Goal: Information Seeking & Learning: Find specific fact

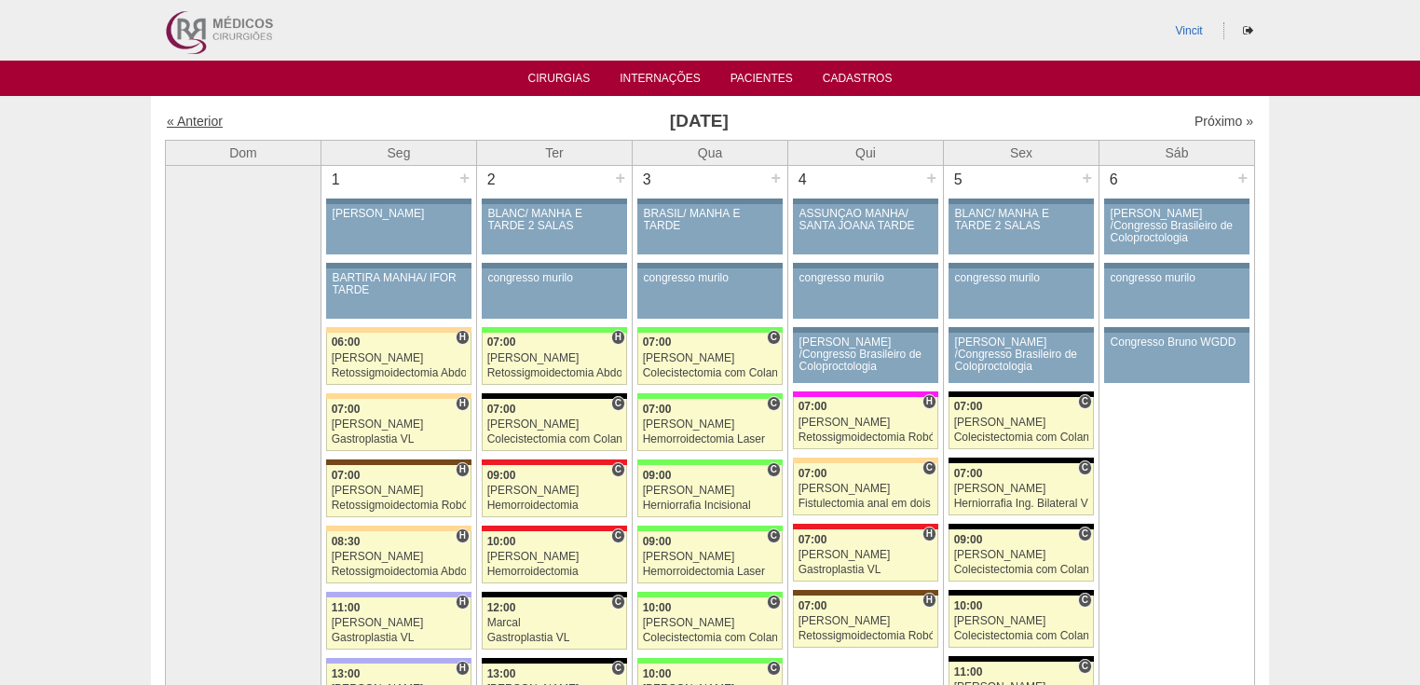
click at [186, 123] on link "« Anterior" at bounding box center [195, 121] width 56 height 15
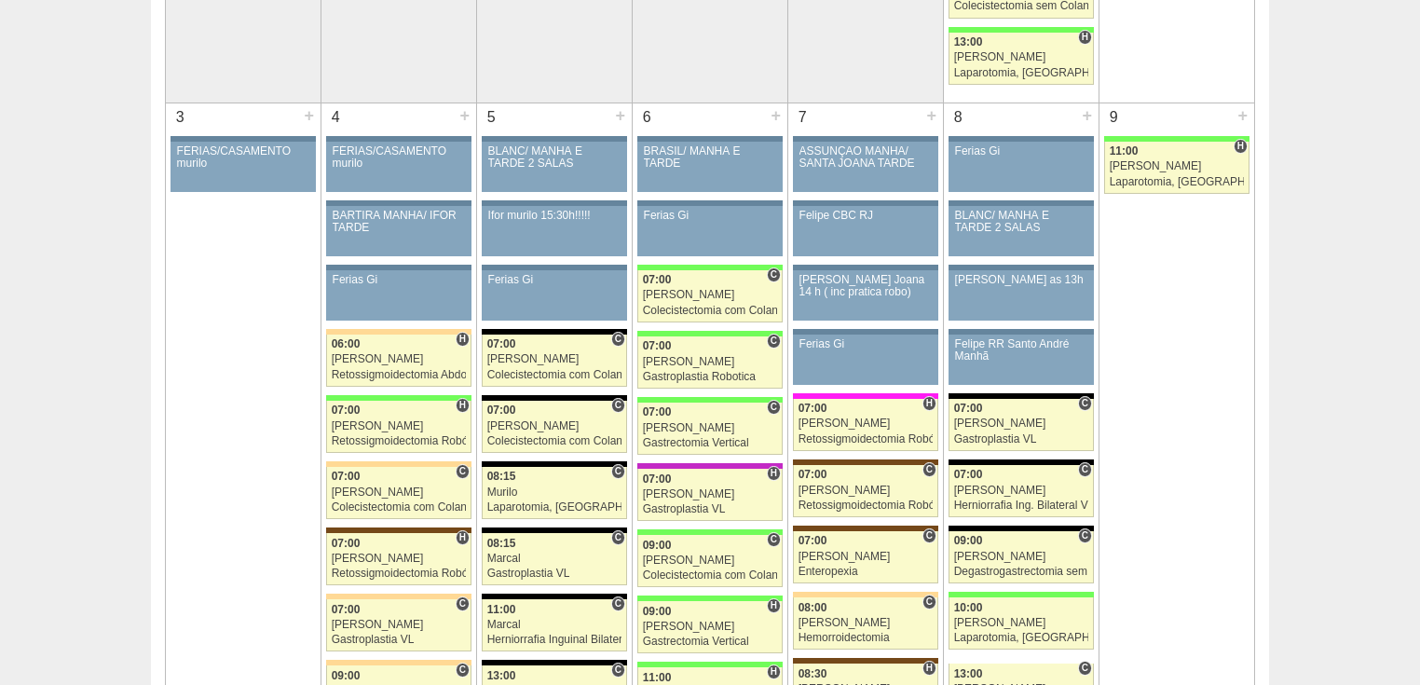
scroll to position [820, 0]
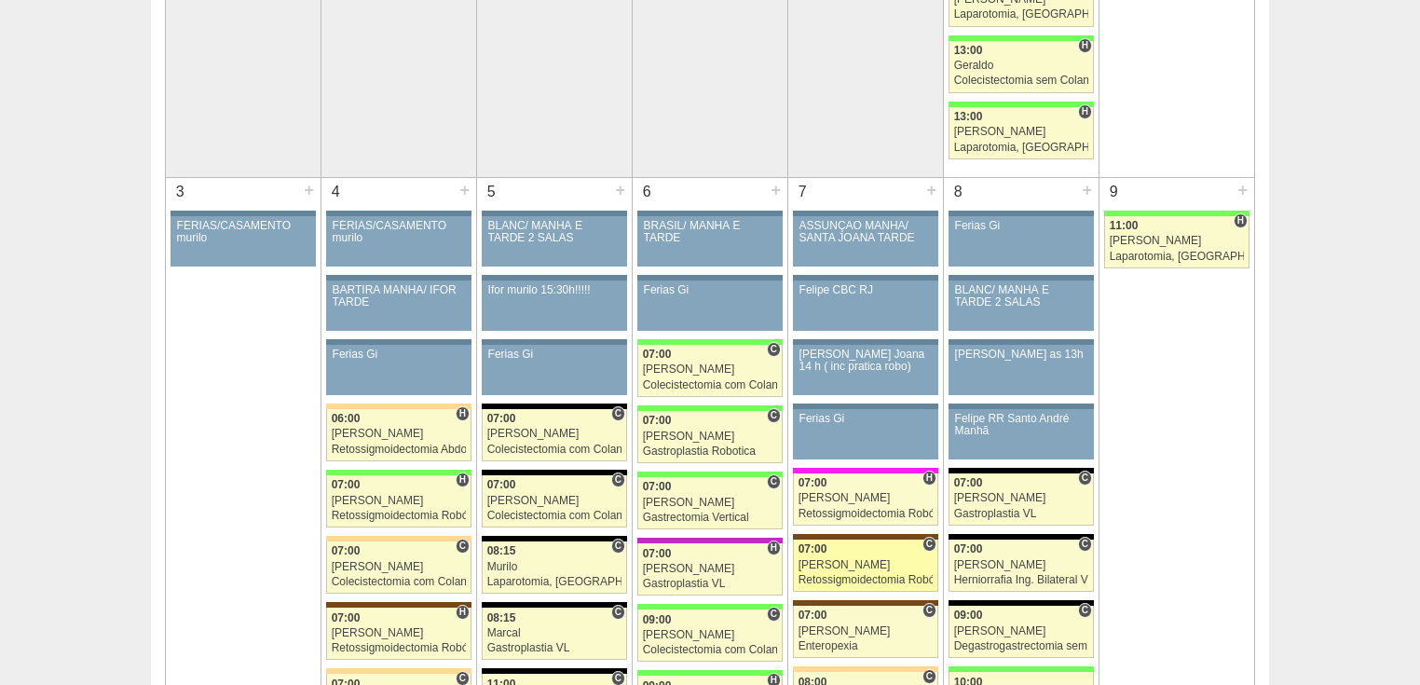
click at [841, 566] on link "87471 Vincit C 07:00 Renato Barretto Retossigmoidectomia Robótica Hospital Sant…" at bounding box center [865, 565] width 145 height 52
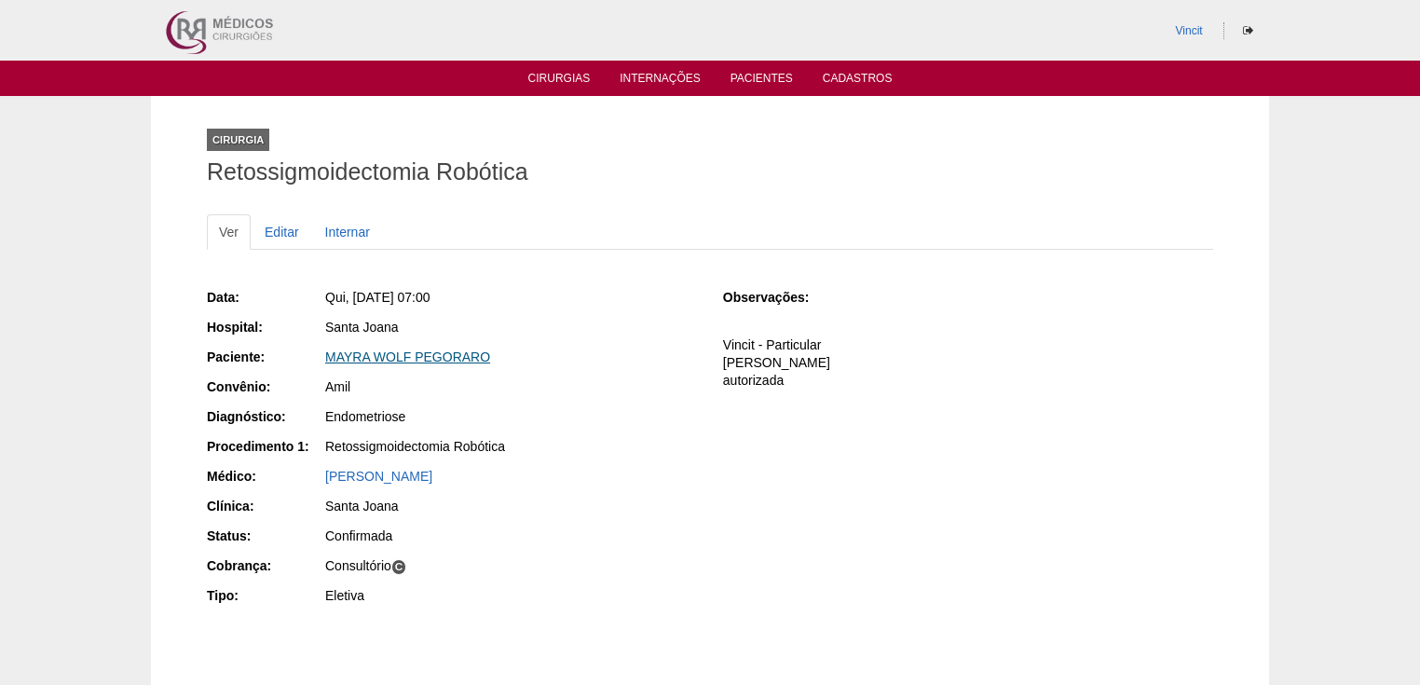
click at [413, 351] on link "MAYRA WOLF PEGORARO" at bounding box center [407, 356] width 165 height 15
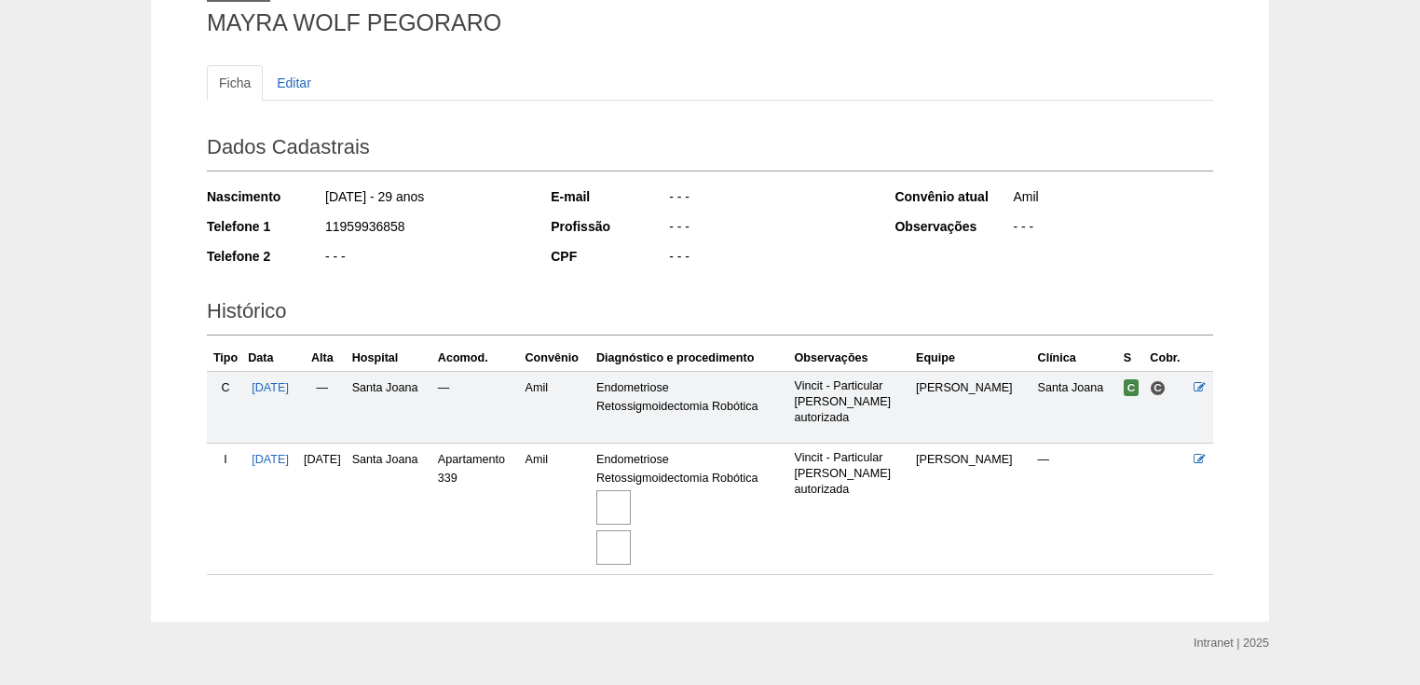
scroll to position [196, 0]
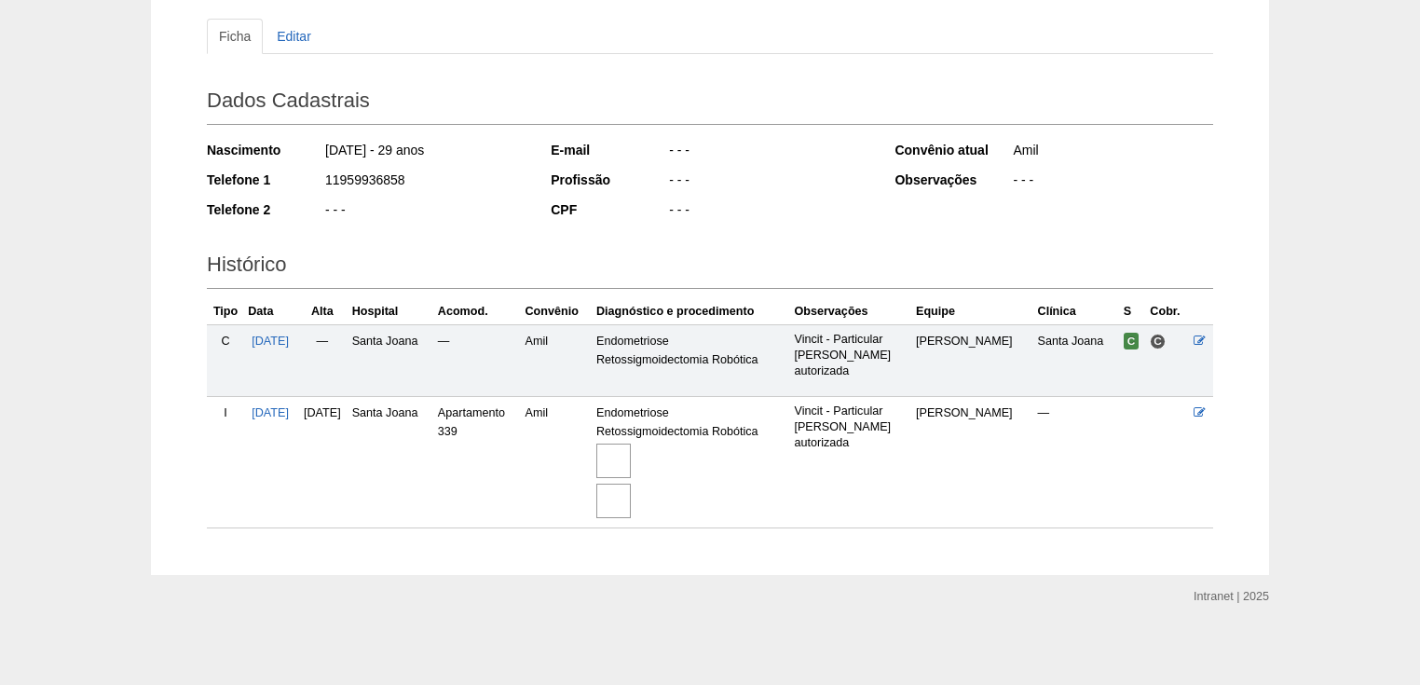
click at [631, 457] on img at bounding box center [613, 460] width 34 height 34
